Goal: Information Seeking & Learning: Learn about a topic

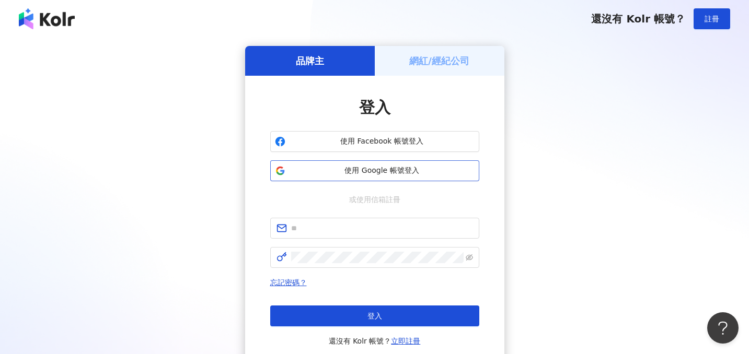
click at [389, 175] on span "使用 Google 帳號登入" at bounding box center [381, 171] width 185 height 10
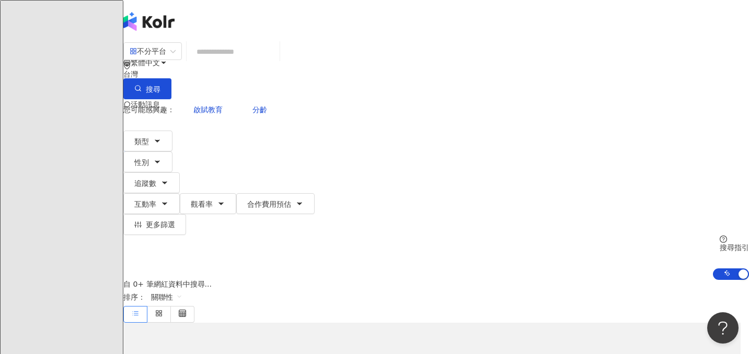
click at [275, 59] on input "search" at bounding box center [233, 52] width 85 height 20
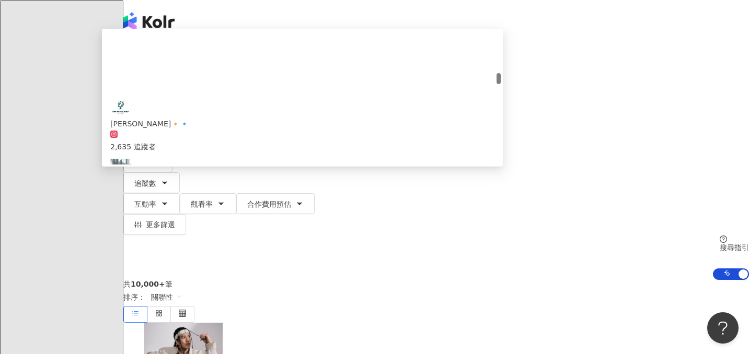
scroll to position [499, 0]
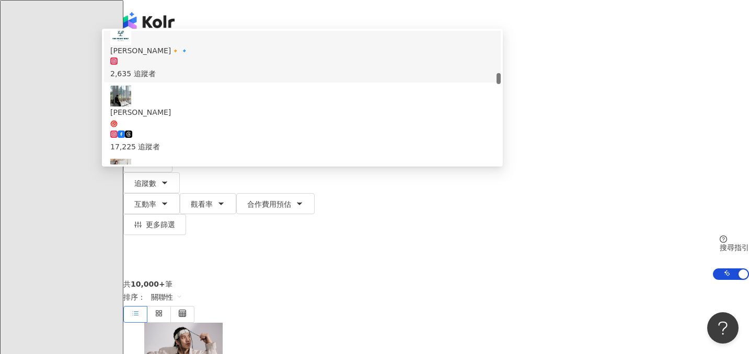
click at [270, 59] on input "**" at bounding box center [233, 52] width 85 height 20
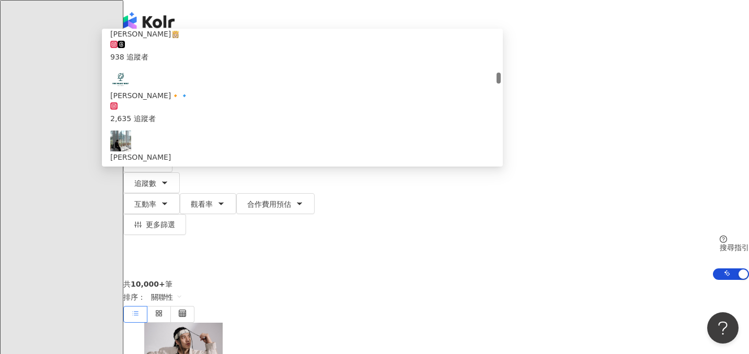
scroll to position [0, 0]
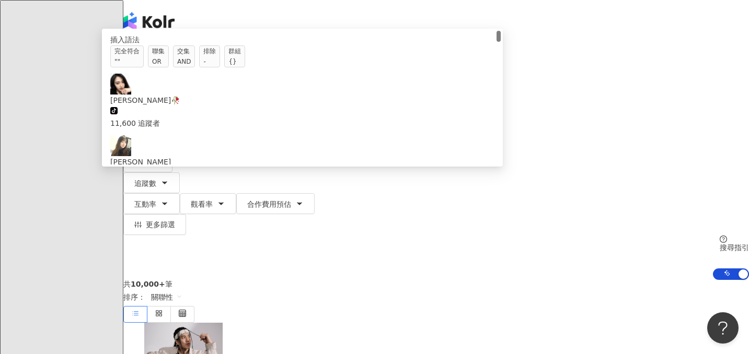
drag, startPoint x: 285, startPoint y: 65, endPoint x: 157, endPoint y: 64, distance: 127.5
click at [157, 64] on div "不分平台 ** 台灣 搜尋 searchOperator 插入語法 完全符合 "" 聯集 OR 交集 AND 排除 - 群組 {} [PERSON_NAME]…" at bounding box center [435, 70] width 625 height 57
paste input "**********"
type input "**********"
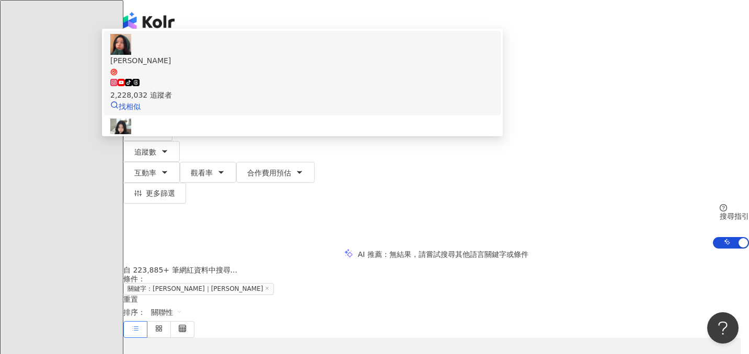
click at [385, 97] on div "tiktok-icon 2,228,032 追蹤者" at bounding box center [302, 89] width 384 height 23
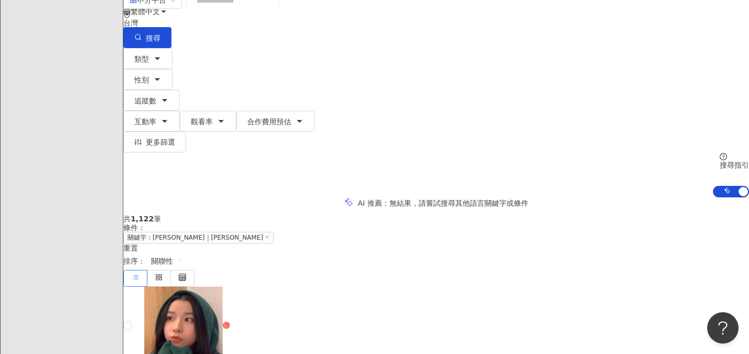
scroll to position [100, 0]
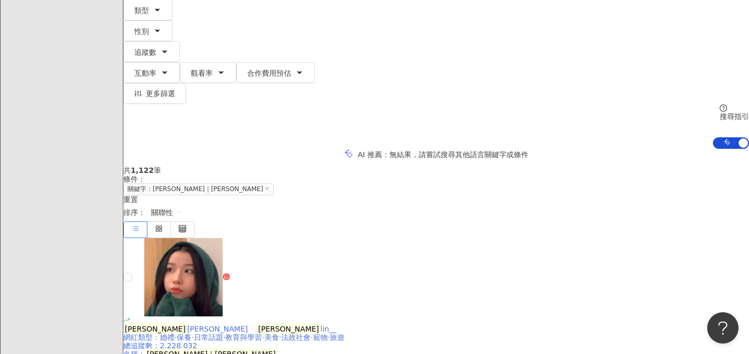
click at [320, 323] on mark "[PERSON_NAME]" at bounding box center [289, 328] width 64 height 11
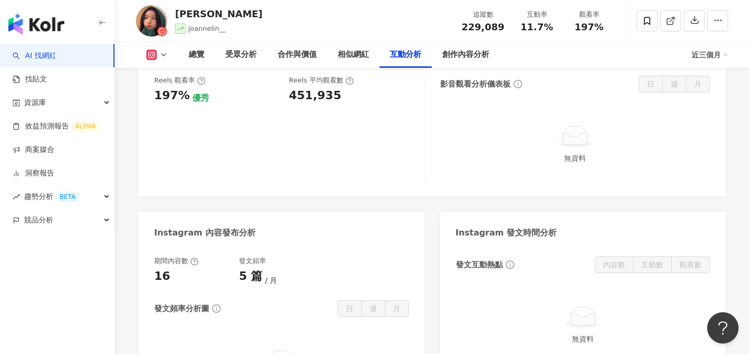
scroll to position [2404, 0]
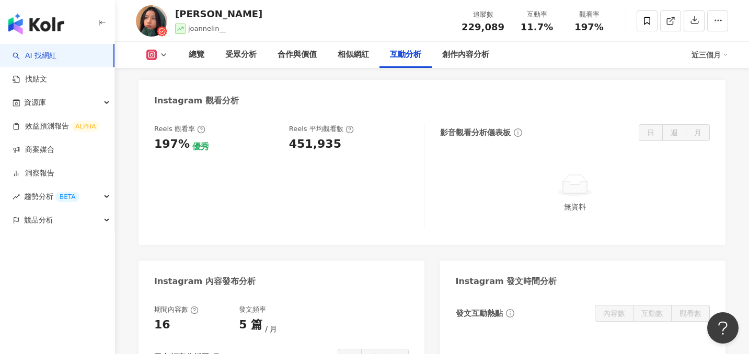
click at [165, 53] on icon at bounding box center [163, 55] width 8 height 8
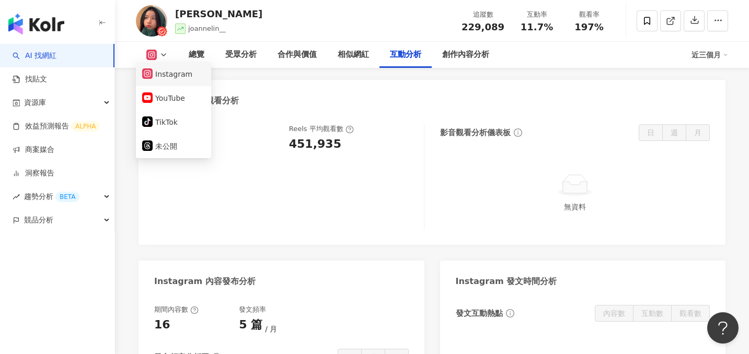
click at [165, 69] on button "Instagram" at bounding box center [173, 74] width 63 height 15
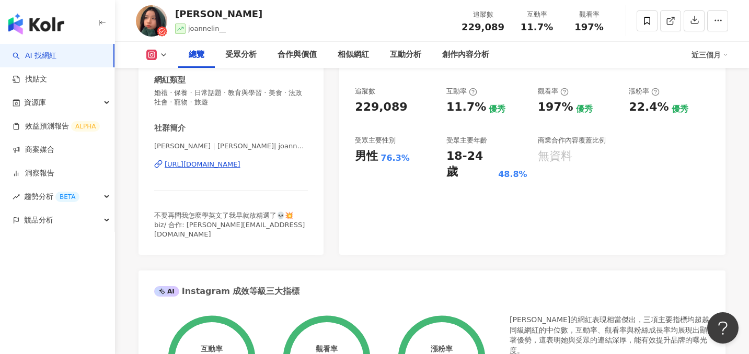
scroll to position [0, 0]
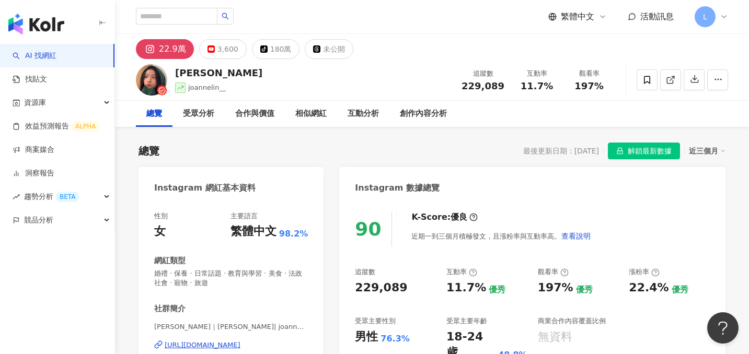
click at [708, 22] on span "L" at bounding box center [704, 16] width 21 height 21
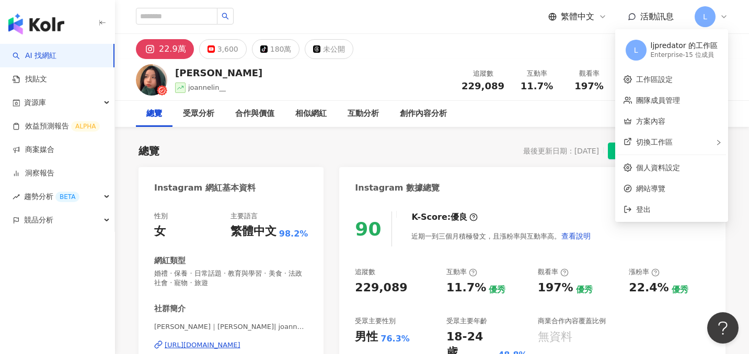
click at [698, 48] on div "ljpredator 的工作區" at bounding box center [683, 46] width 67 height 10
click at [659, 100] on link "團隊成員管理" at bounding box center [658, 100] width 44 height 8
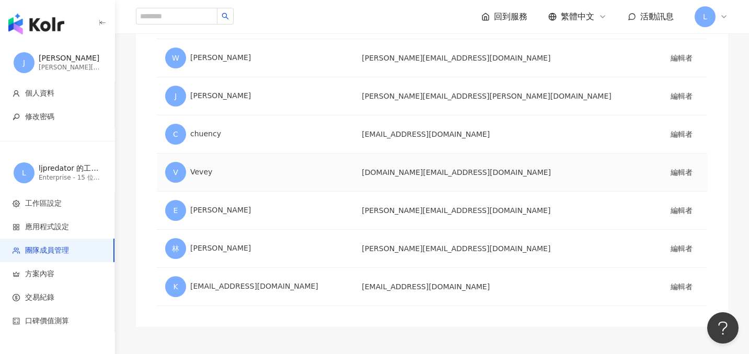
scroll to position [420, 0]
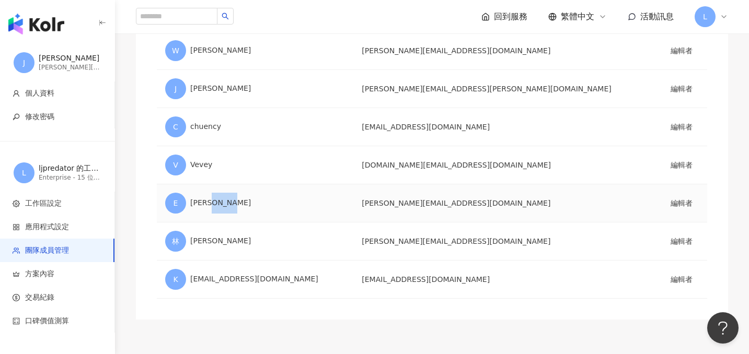
drag, startPoint x: 215, startPoint y: 203, endPoint x: 249, endPoint y: 203, distance: 34.0
click at [249, 203] on div "E Emma Huang" at bounding box center [255, 203] width 180 height 21
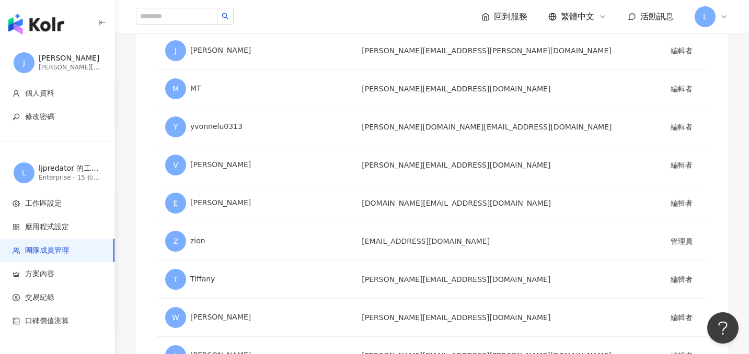
scroll to position [0, 0]
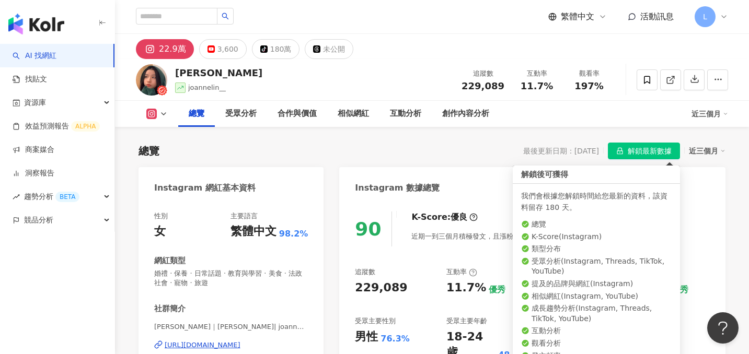
click at [649, 150] on span "解鎖最新數據" at bounding box center [649, 151] width 44 height 17
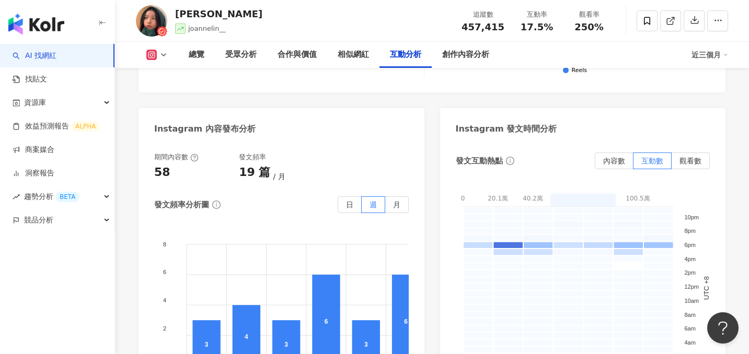
scroll to position [2624, 0]
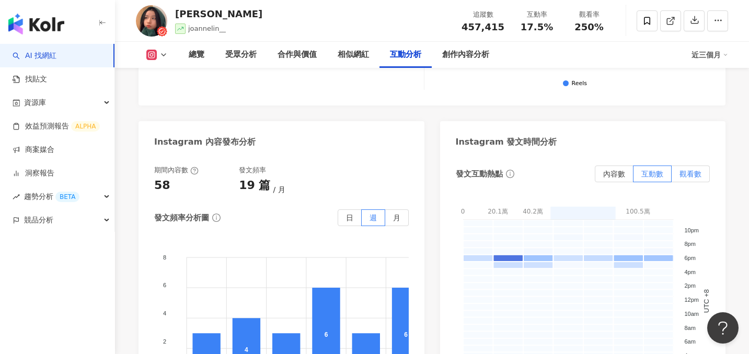
click at [681, 166] on label "觀看數" at bounding box center [690, 174] width 38 height 17
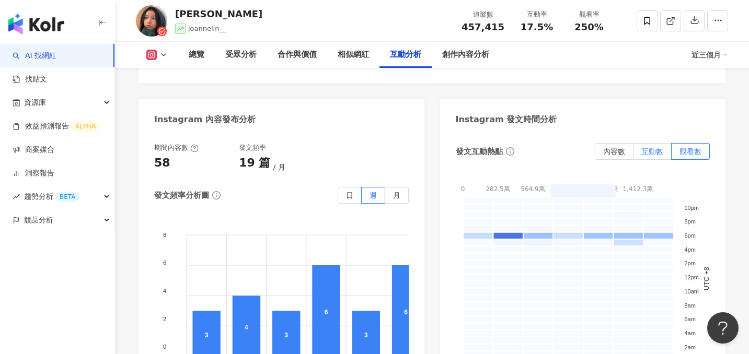
click at [653, 143] on label "互動數" at bounding box center [652, 151] width 38 height 17
click at [608, 147] on span "內容數" at bounding box center [614, 151] width 22 height 8
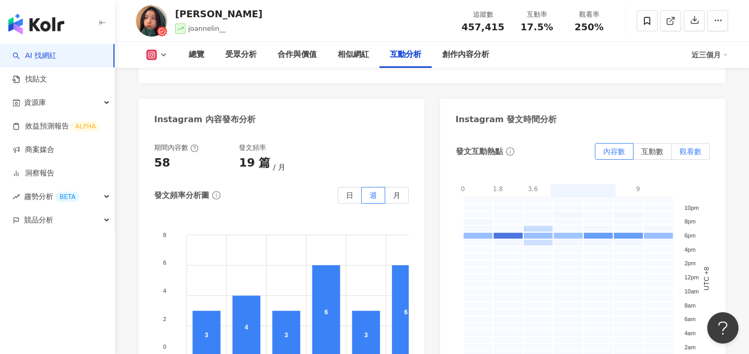
click at [678, 143] on label "觀看數" at bounding box center [690, 151] width 38 height 17
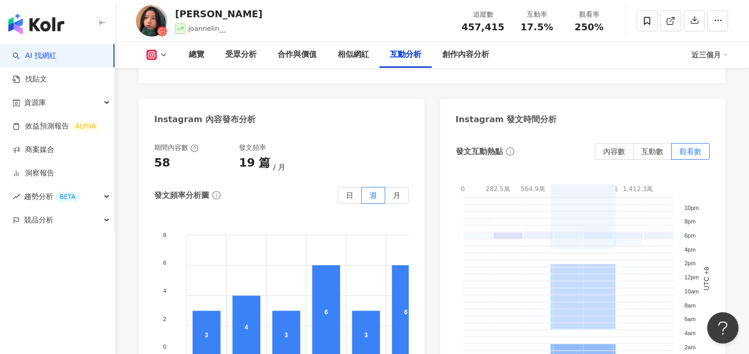
click at [512, 329] on span at bounding box center [583, 333] width 240 height 8
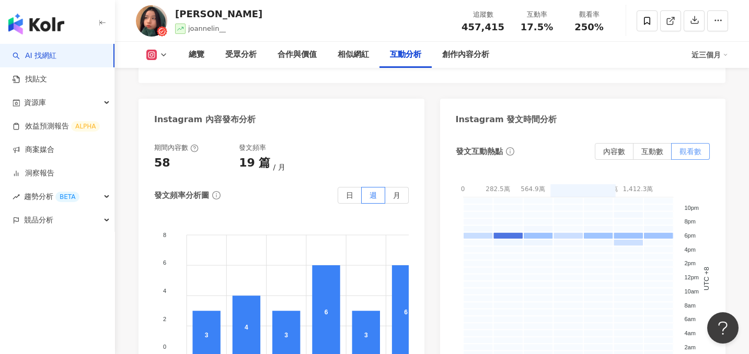
click at [702, 144] on span at bounding box center [690, 152] width 38 height 16
click at [621, 147] on span "內容數" at bounding box center [614, 151] width 22 height 8
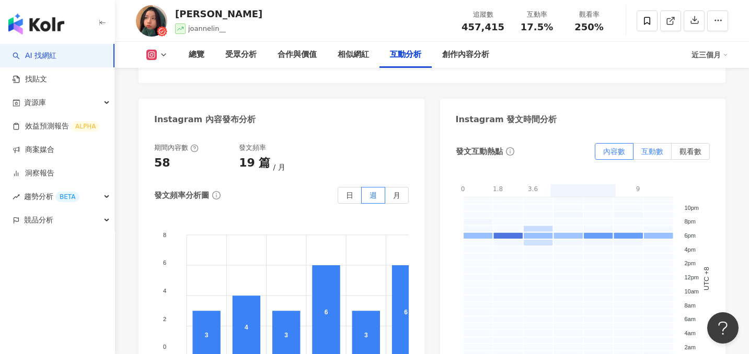
click at [647, 143] on label "互動數" at bounding box center [652, 151] width 38 height 17
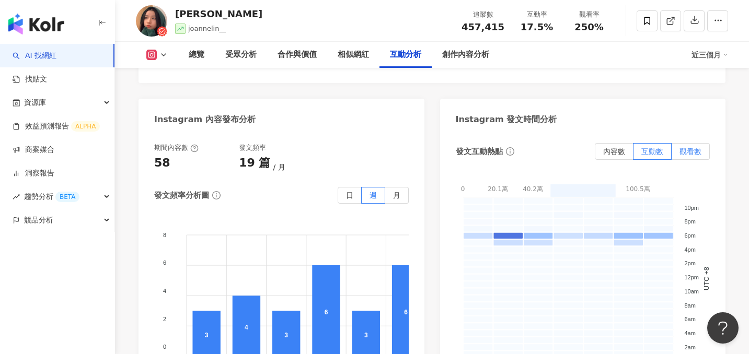
click at [679, 143] on label "觀看數" at bounding box center [690, 151] width 38 height 17
click at [661, 147] on span "互動數" at bounding box center [652, 151] width 22 height 8
click at [683, 147] on span "觀看數" at bounding box center [690, 151] width 22 height 8
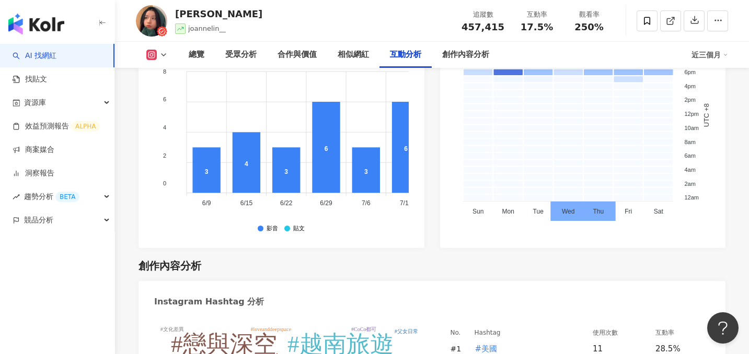
scroll to position [2686, 0]
